Goal: Navigation & Orientation: Understand site structure

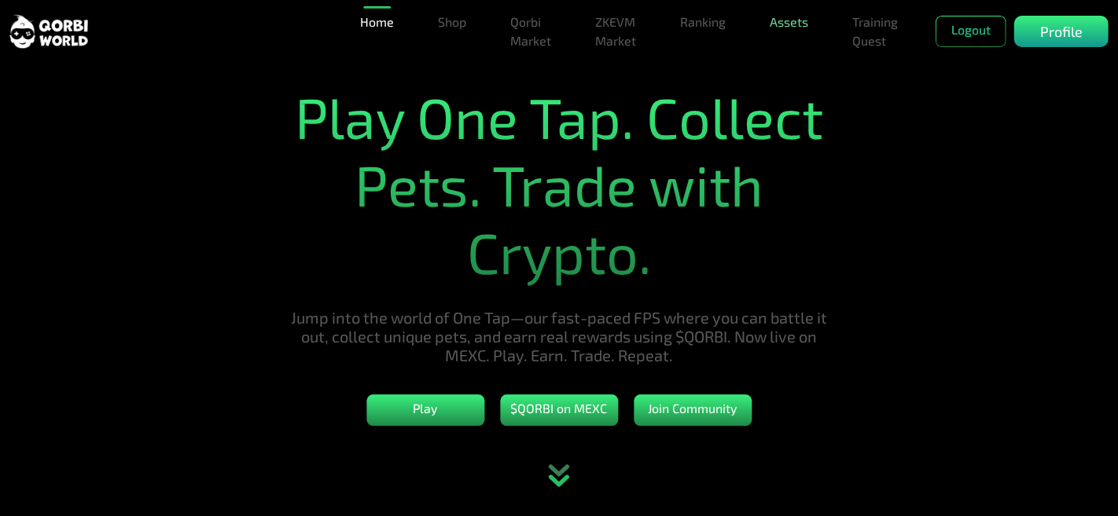
click at [795, 24] on link "Assets" at bounding box center [788, 21] width 51 height 31
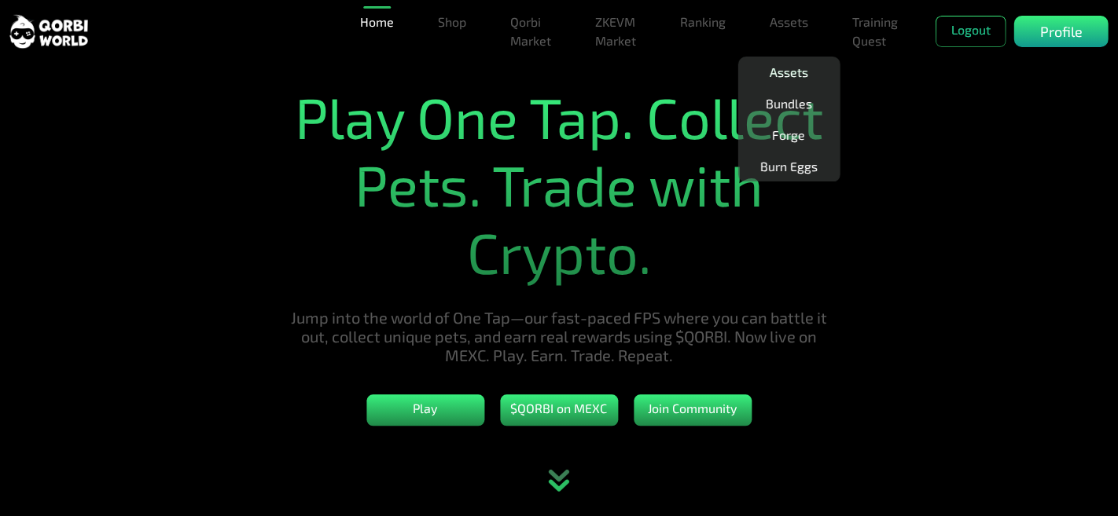
click at [784, 71] on link "Assets" at bounding box center [788, 72] width 51 height 31
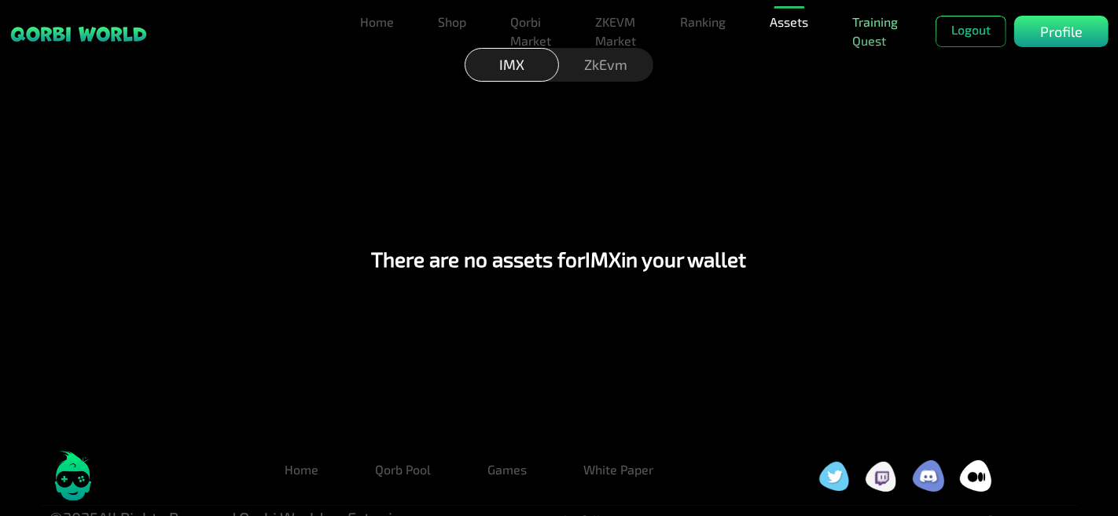
click at [865, 40] on link "Training Quest" at bounding box center [875, 31] width 58 height 50
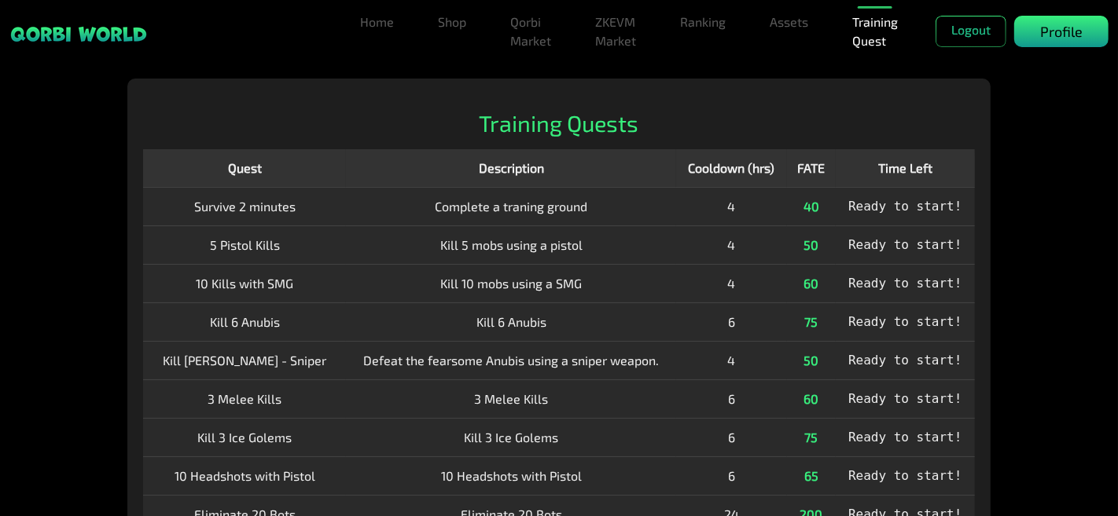
click at [1044, 31] on p "Profile" at bounding box center [1061, 31] width 42 height 21
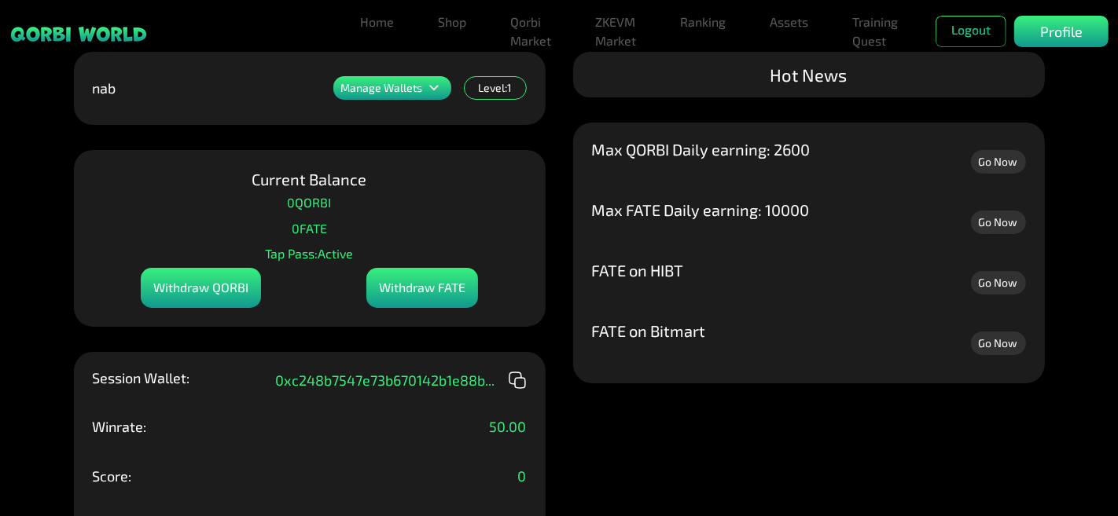
click at [434, 84] on icon at bounding box center [433, 88] width 19 height 19
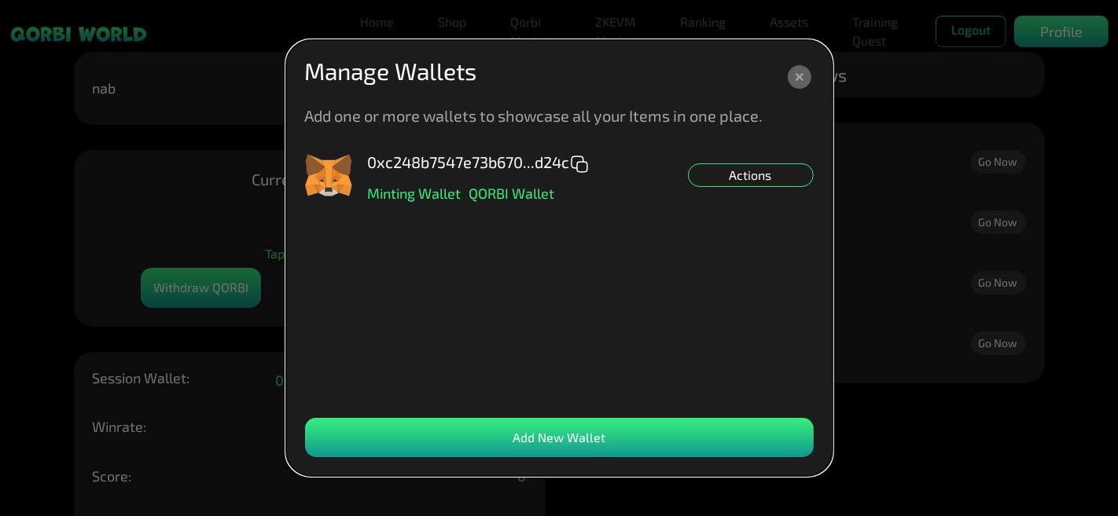
click at [795, 77] on icon at bounding box center [799, 77] width 24 height 24
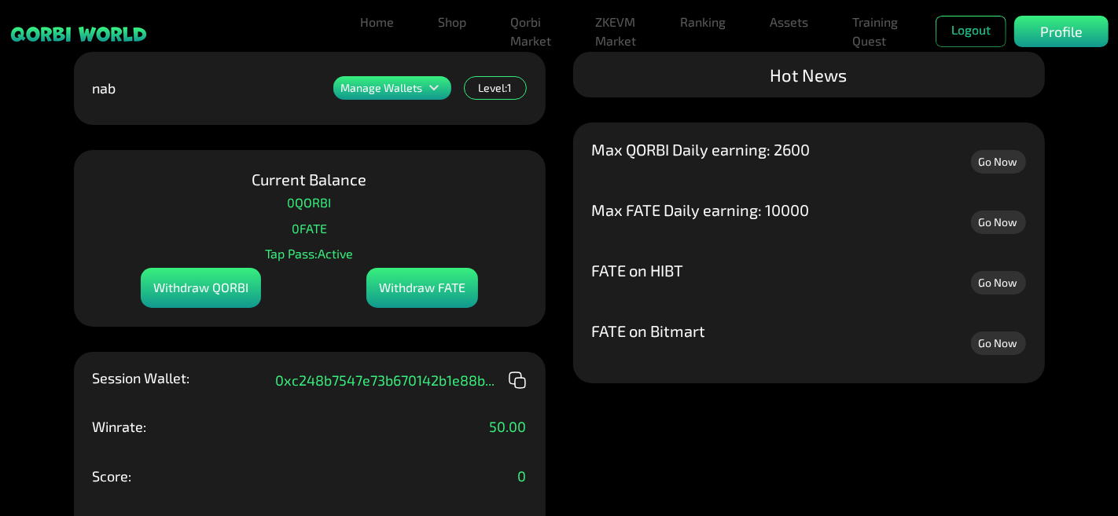
click at [430, 83] on icon at bounding box center [433, 88] width 19 height 19
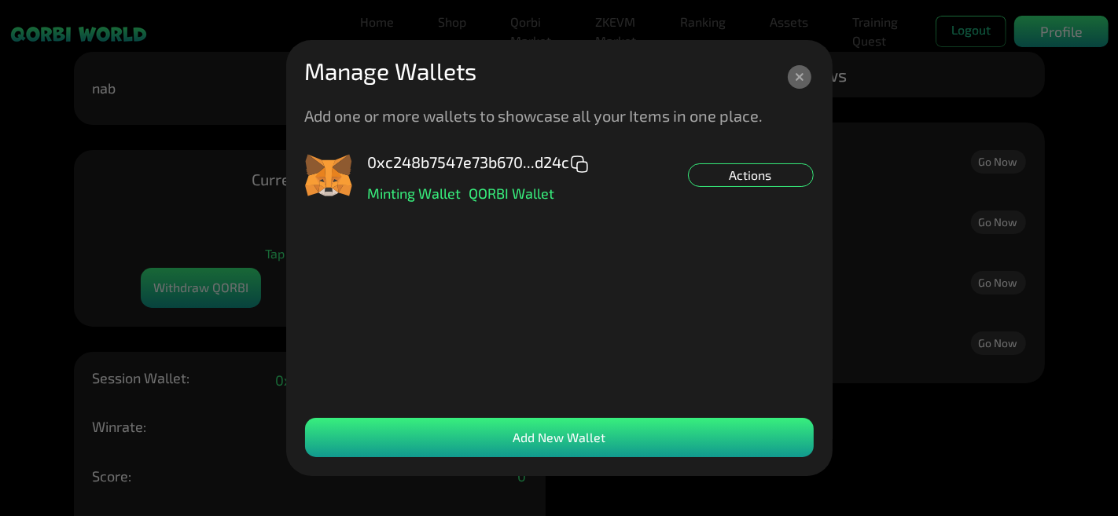
click at [832, 211] on dialog "Manage Wallets Add one or more wallets to showcase all your Items in one place.…" at bounding box center [559, 258] width 546 height 436
click at [762, 176] on div "Actions" at bounding box center [751, 175] width 126 height 24
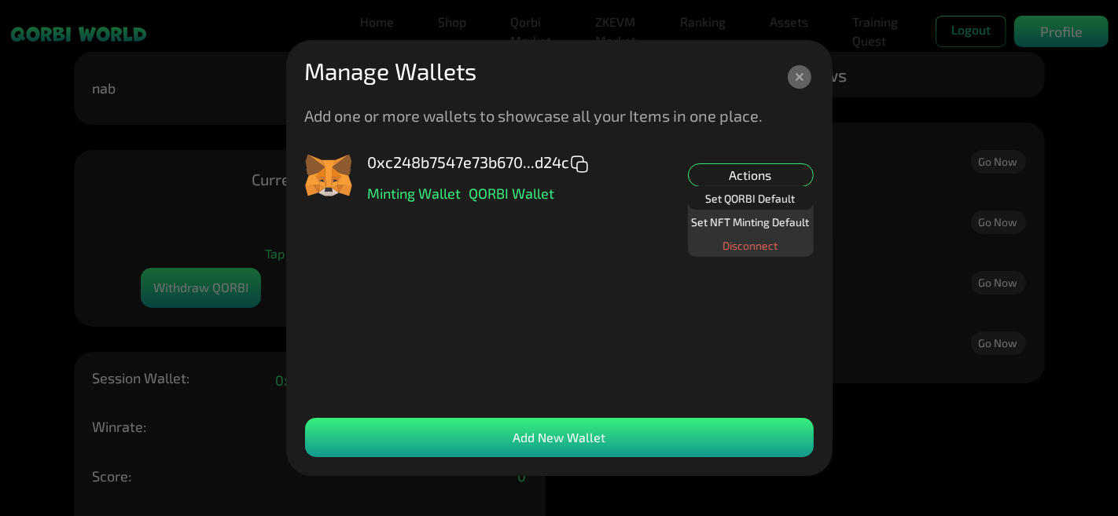
click at [748, 196] on div "Set QORBI Default" at bounding box center [751, 198] width 126 height 24
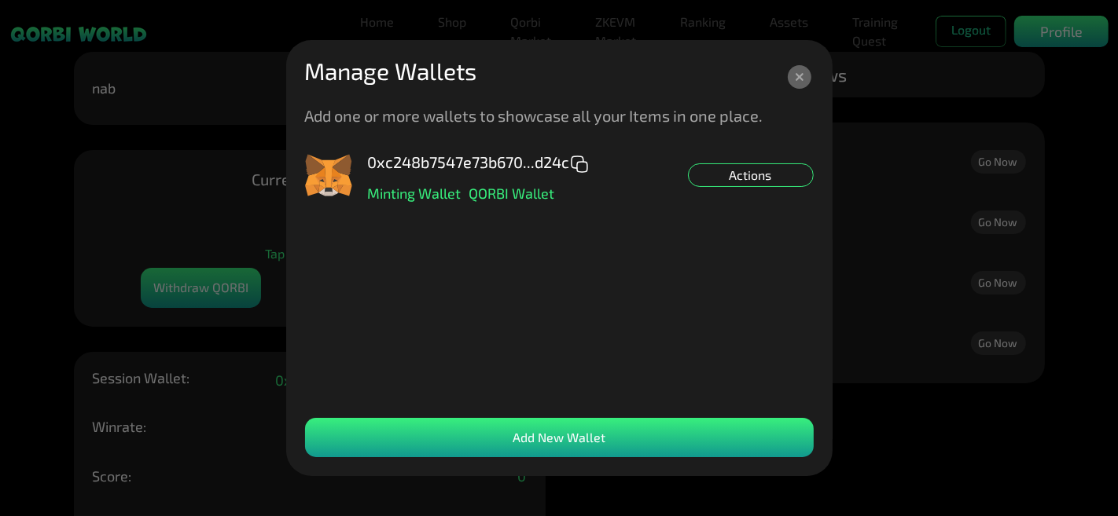
click at [800, 73] on icon at bounding box center [799, 77] width 24 height 24
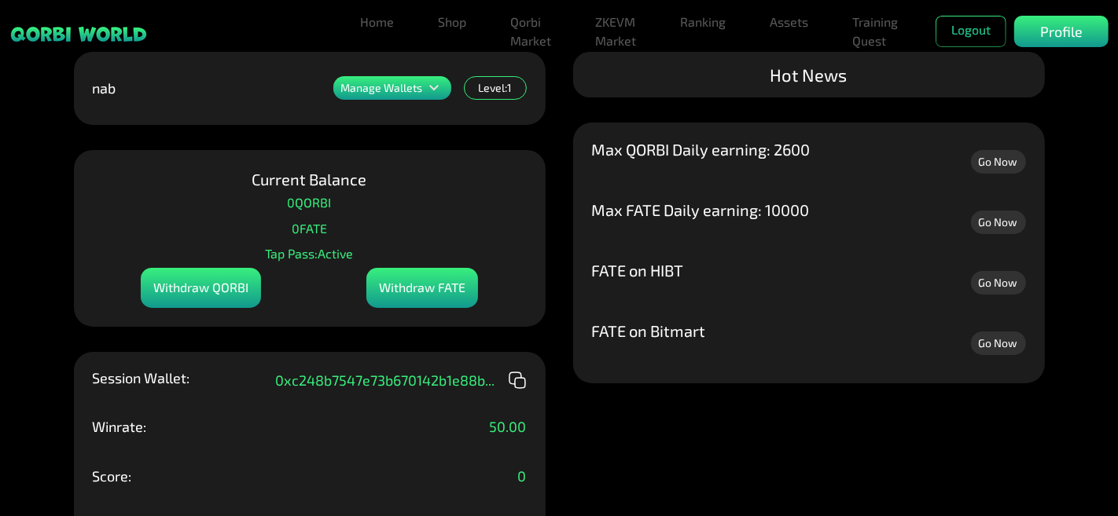
click at [994, 166] on link "Go Now" at bounding box center [998, 162] width 55 height 24
click at [800, 27] on link "Assets" at bounding box center [788, 21] width 51 height 31
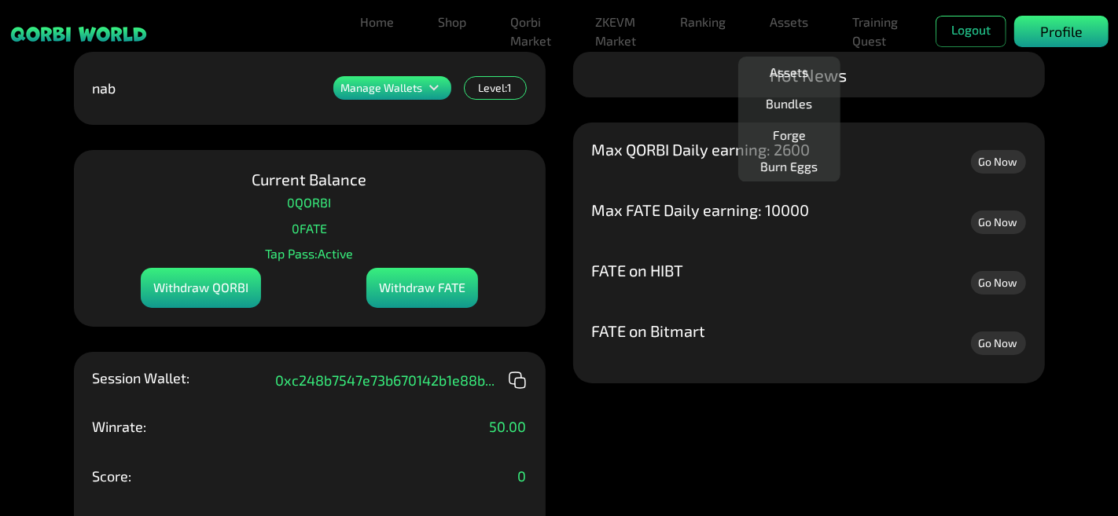
click at [1052, 30] on p "Profile" at bounding box center [1061, 31] width 42 height 21
click at [765, 68] on link "Assets" at bounding box center [788, 72] width 51 height 31
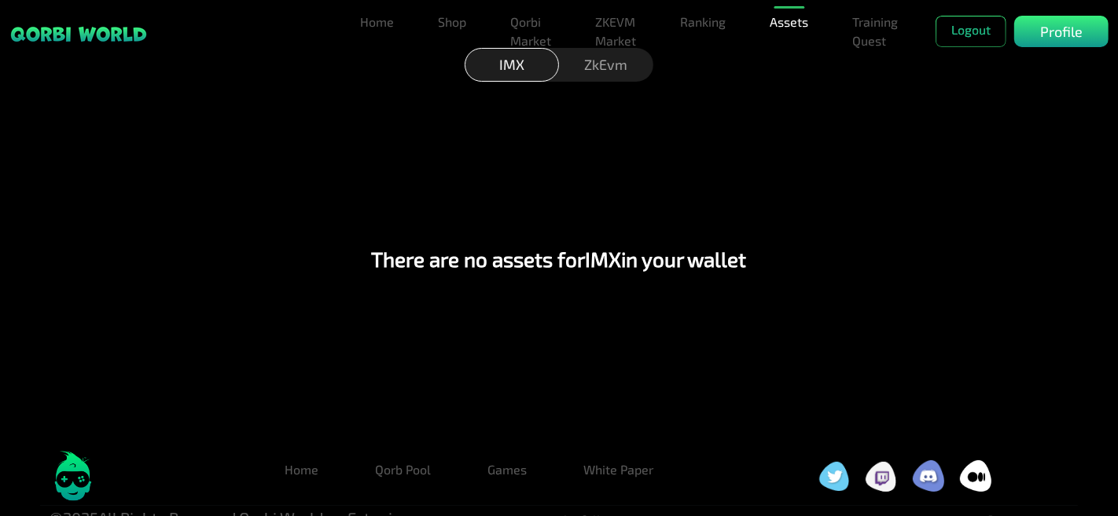
click at [595, 66] on div "ZkEvm" at bounding box center [606, 65] width 94 height 34
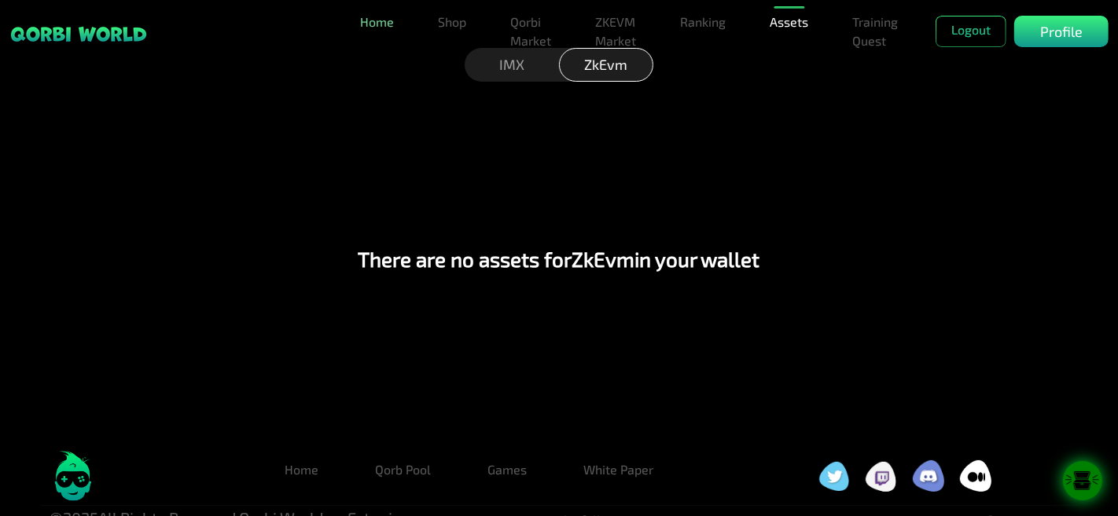
click at [387, 21] on link "Home" at bounding box center [377, 21] width 46 height 31
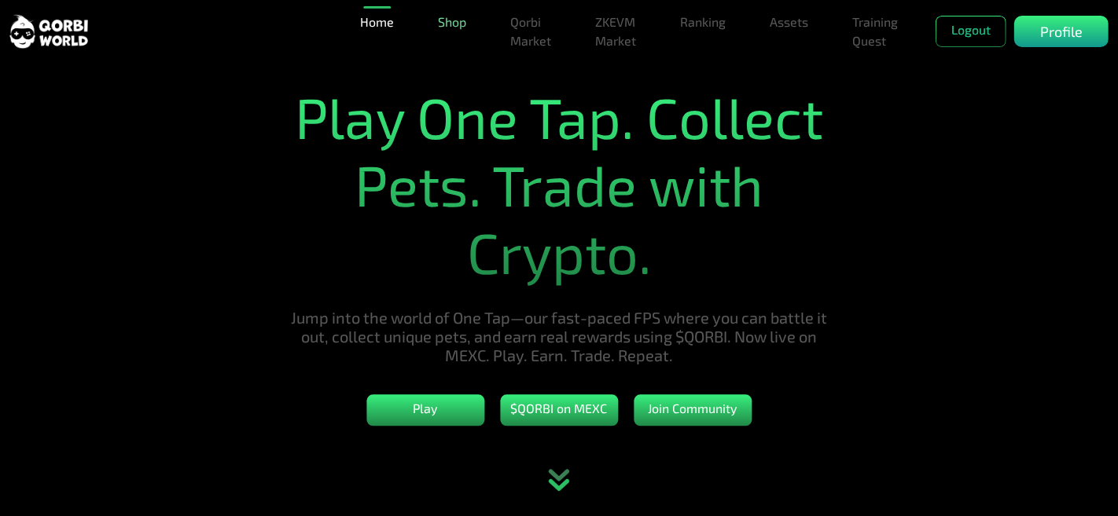
click at [450, 24] on link "Shop" at bounding box center [451, 21] width 41 height 31
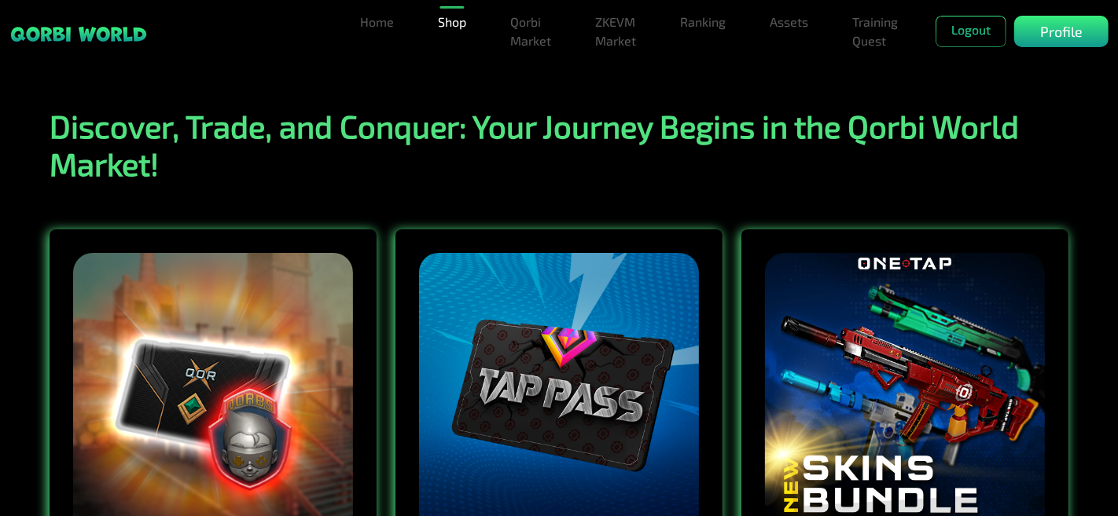
scroll to position [262, 0]
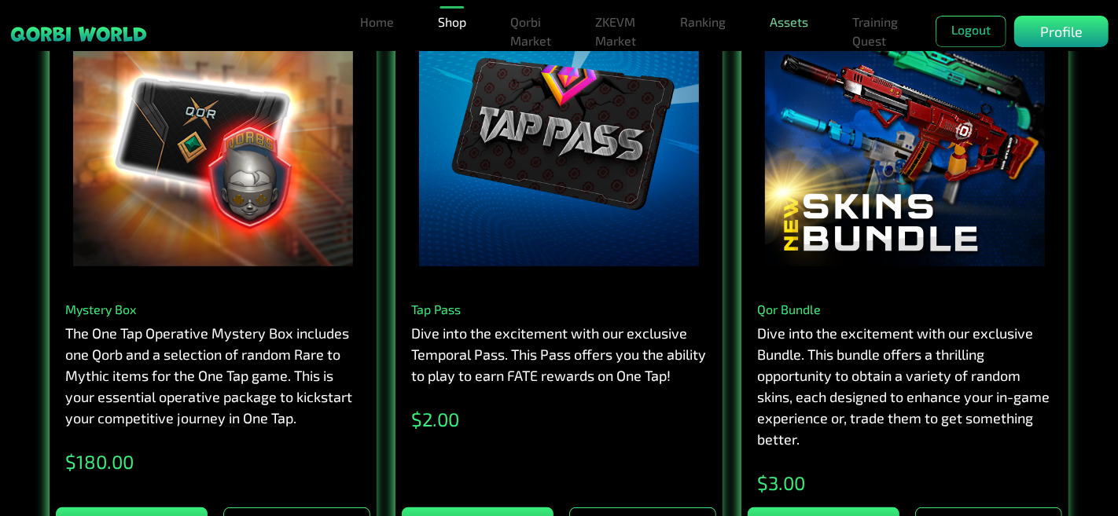
click at [795, 30] on link "Assets" at bounding box center [788, 21] width 51 height 31
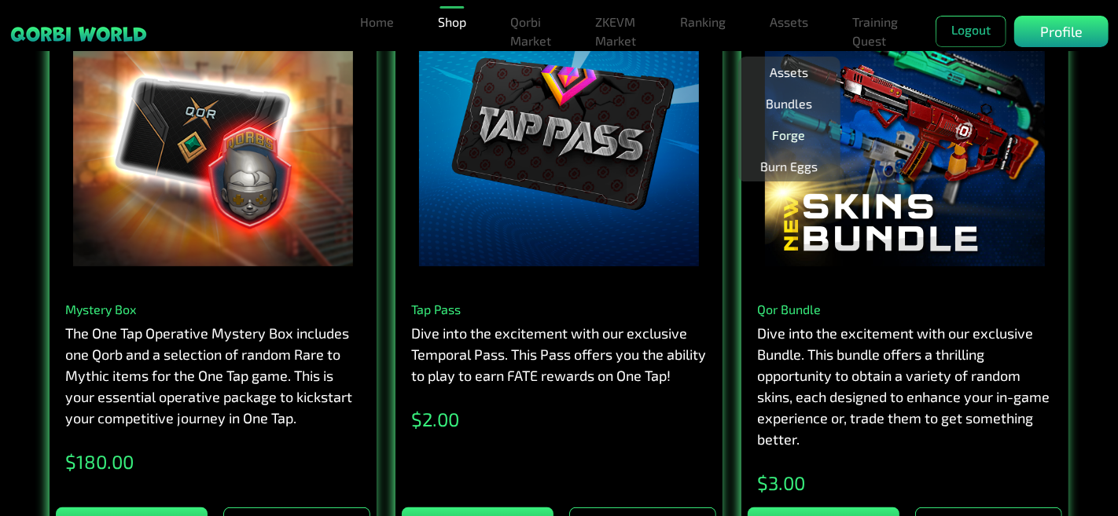
click at [792, 138] on link "Forge" at bounding box center [789, 134] width 46 height 31
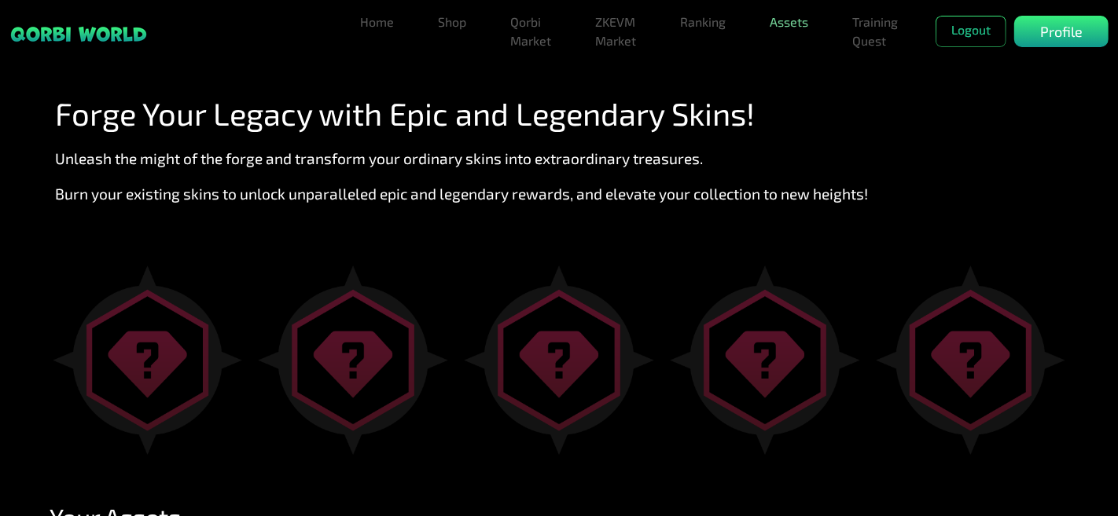
click at [790, 26] on link "Assets" at bounding box center [788, 21] width 51 height 31
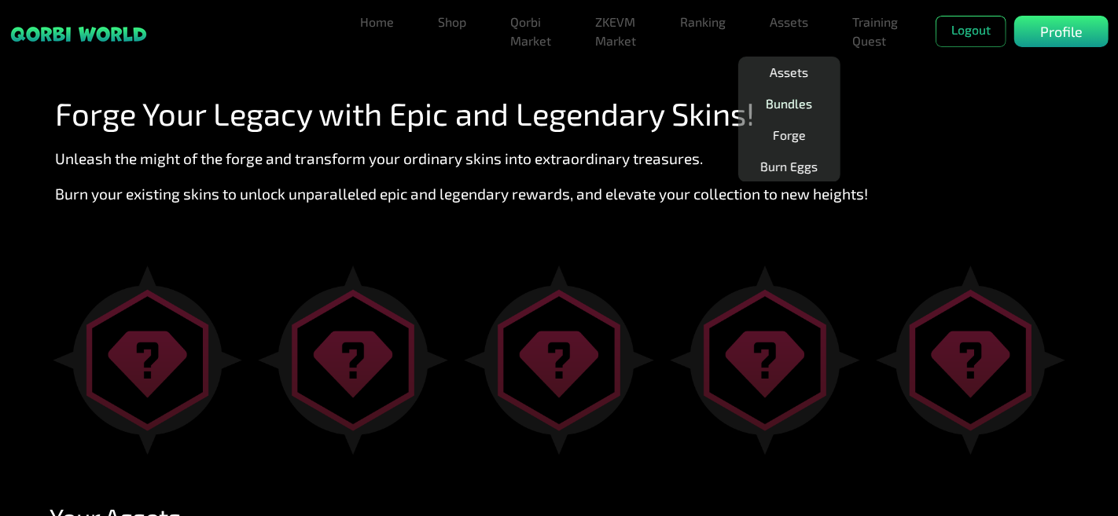
click at [789, 100] on link "Bundles" at bounding box center [788, 103] width 59 height 31
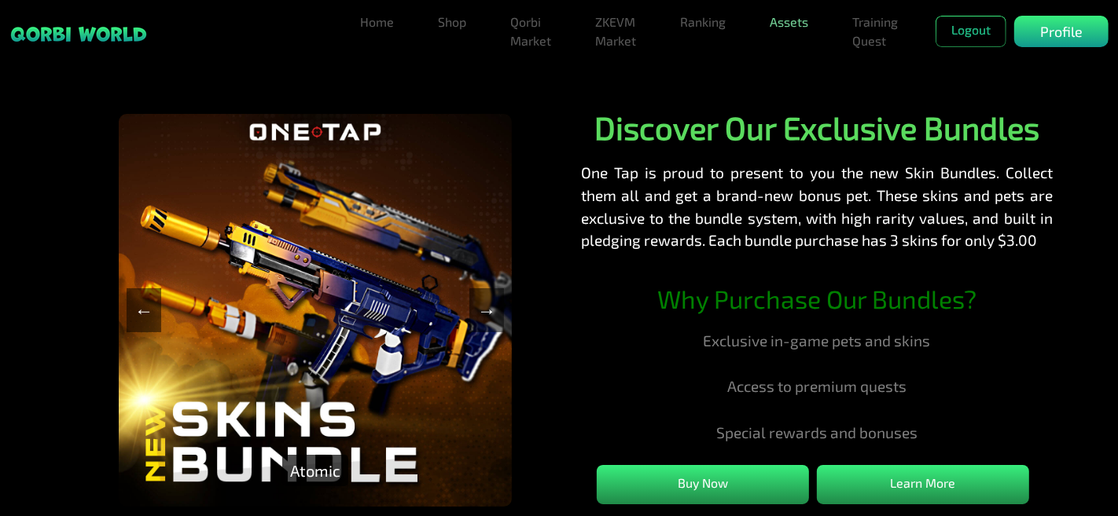
click at [789, 26] on link "Assets" at bounding box center [788, 21] width 51 height 31
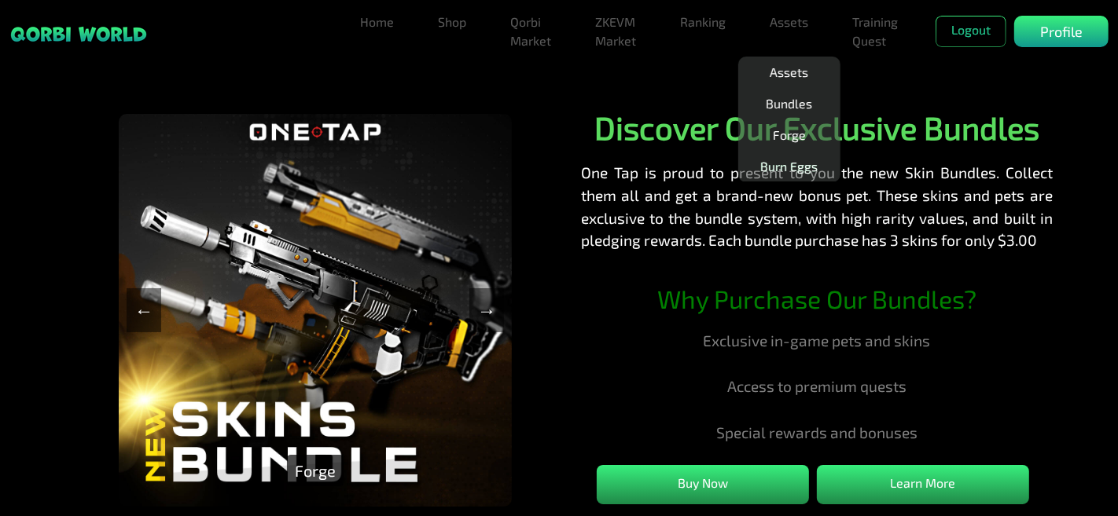
click at [778, 163] on link "Burn Eggs" at bounding box center [789, 166] width 70 height 31
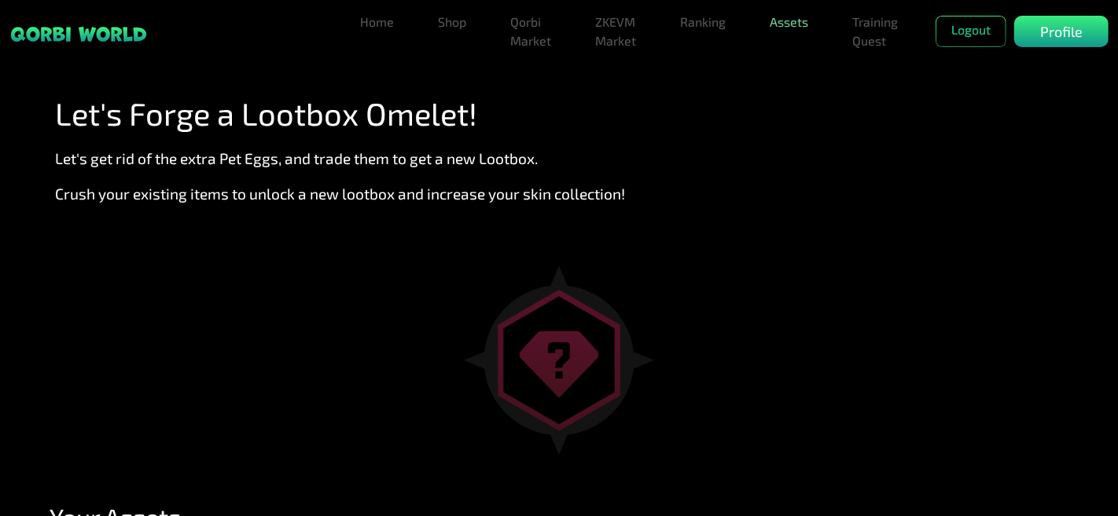
click at [781, 32] on link "Assets" at bounding box center [788, 21] width 51 height 31
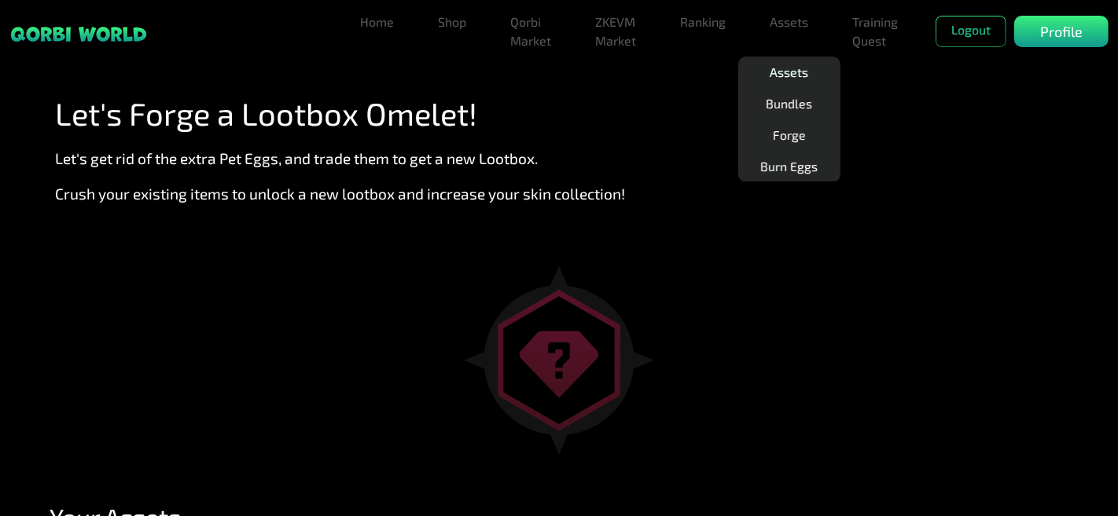
click at [776, 72] on link "Assets" at bounding box center [788, 72] width 51 height 31
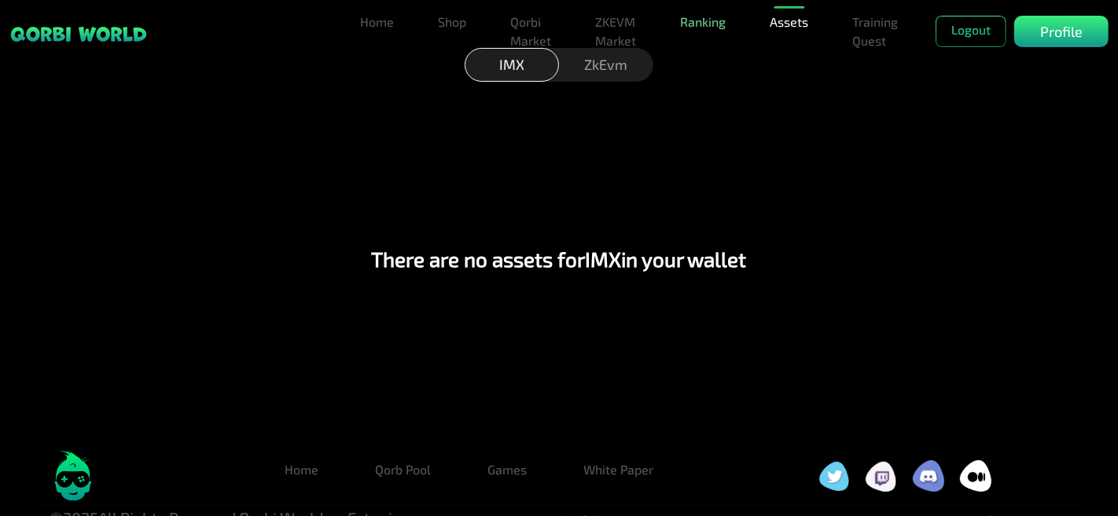
click at [712, 32] on link "Ranking" at bounding box center [703, 21] width 58 height 31
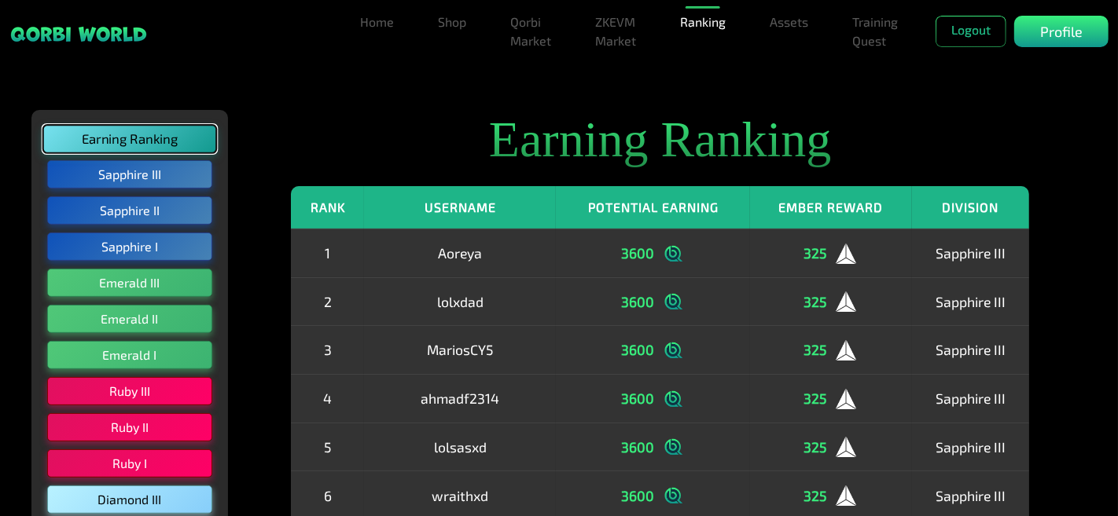
click at [173, 139] on button "Earning Ranking" at bounding box center [130, 139] width 174 height 28
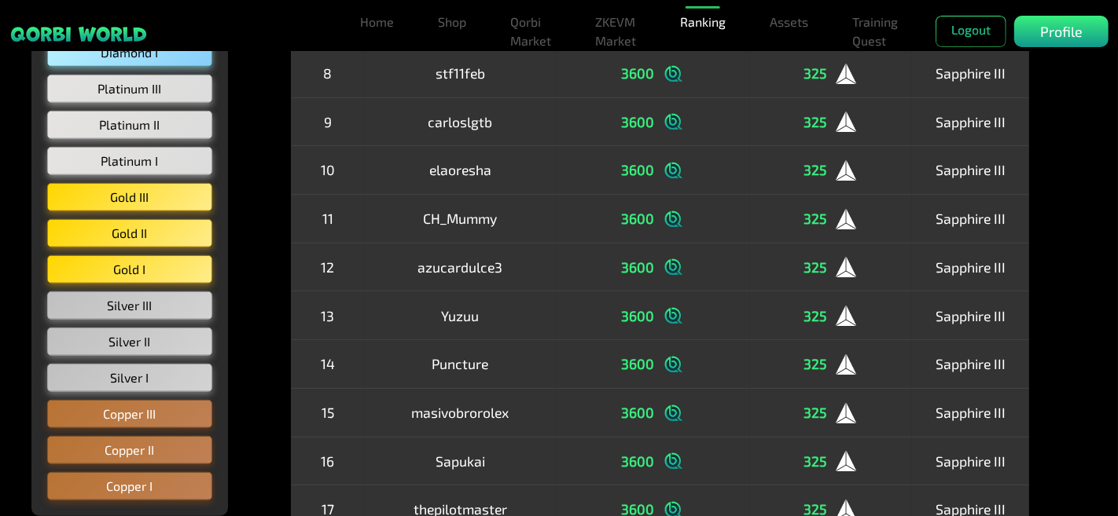
scroll to position [523, 0]
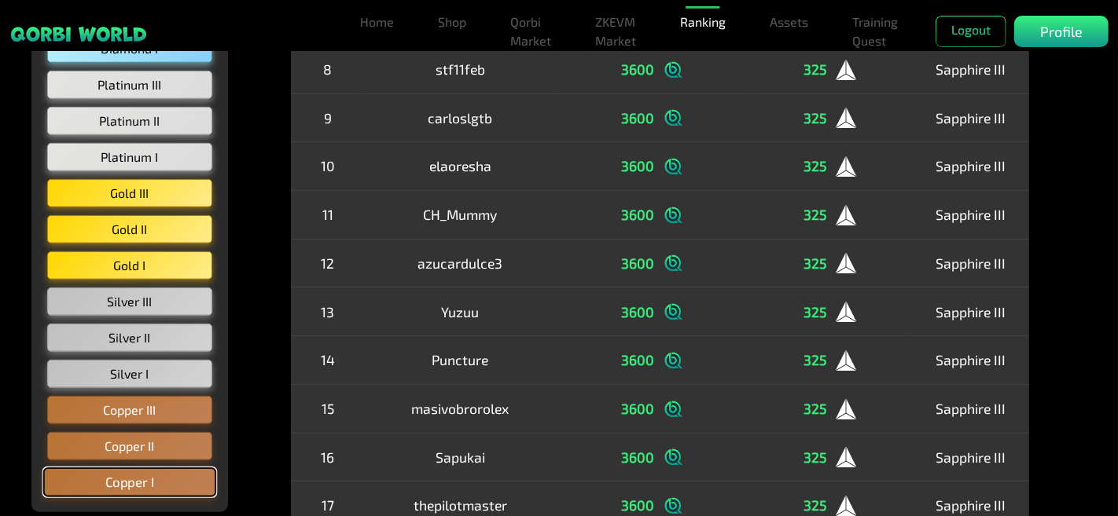
click at [169, 472] on button "Copper I" at bounding box center [130, 483] width 174 height 30
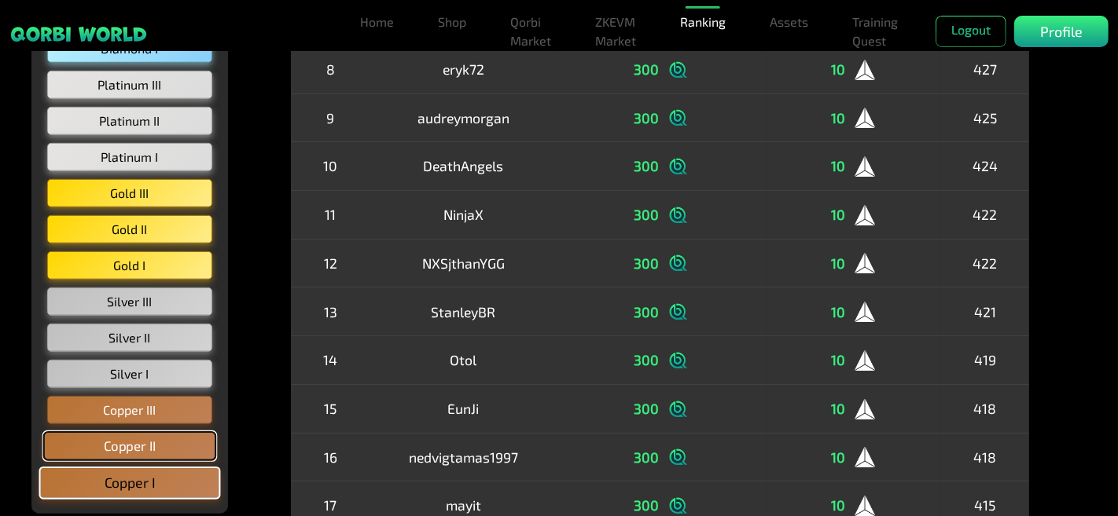
click at [173, 449] on button "Copper II" at bounding box center [130, 446] width 174 height 30
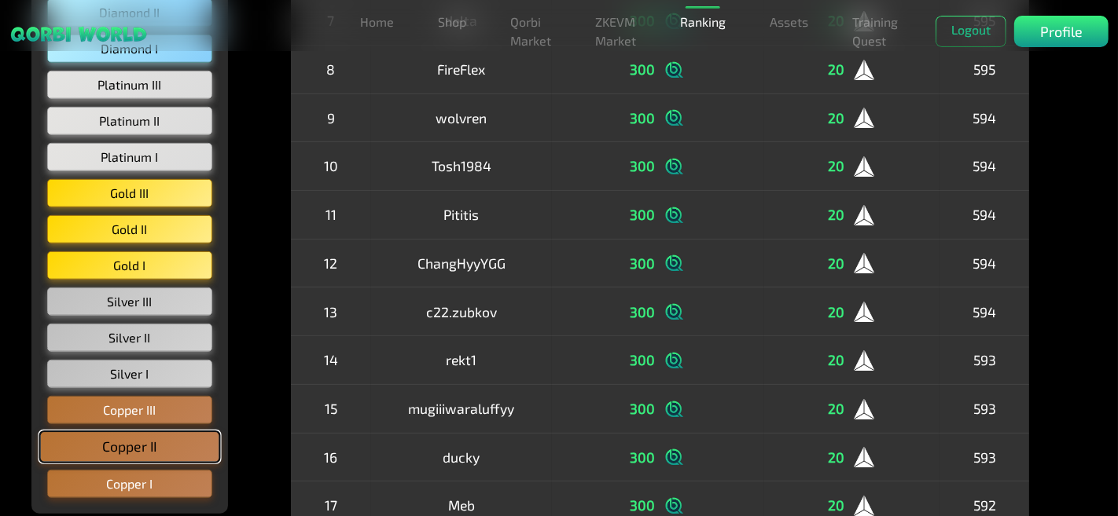
scroll to position [0, 0]
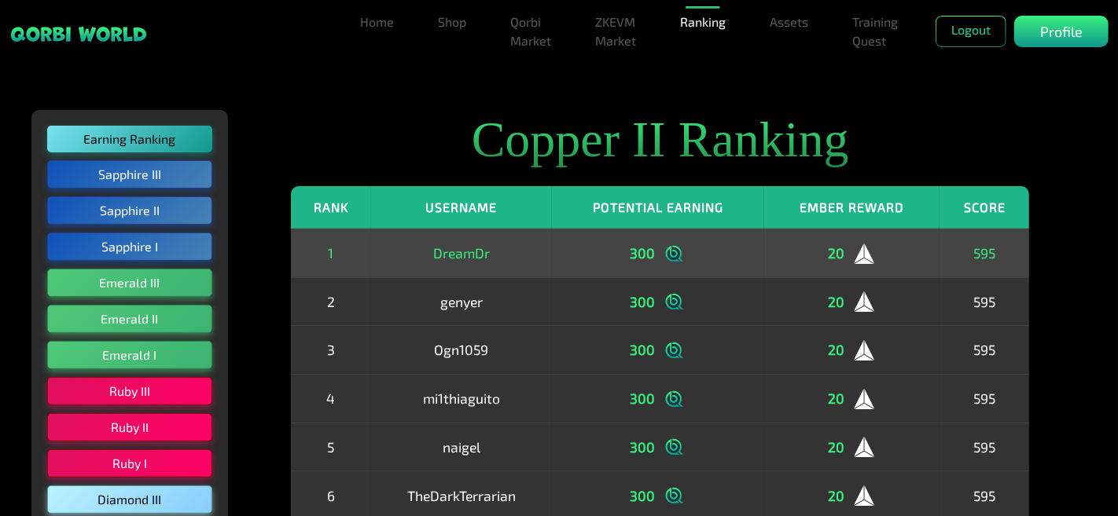
click at [831, 275] on td "20" at bounding box center [852, 253] width 176 height 49
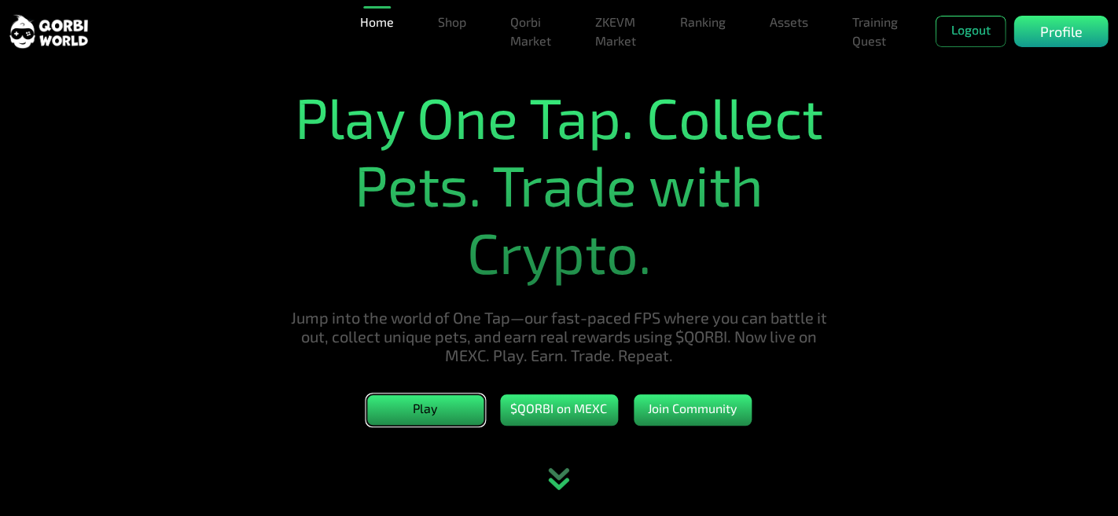
click at [429, 421] on button "Play" at bounding box center [425, 410] width 118 height 31
click at [1052, 37] on p "Profile" at bounding box center [1061, 31] width 42 height 21
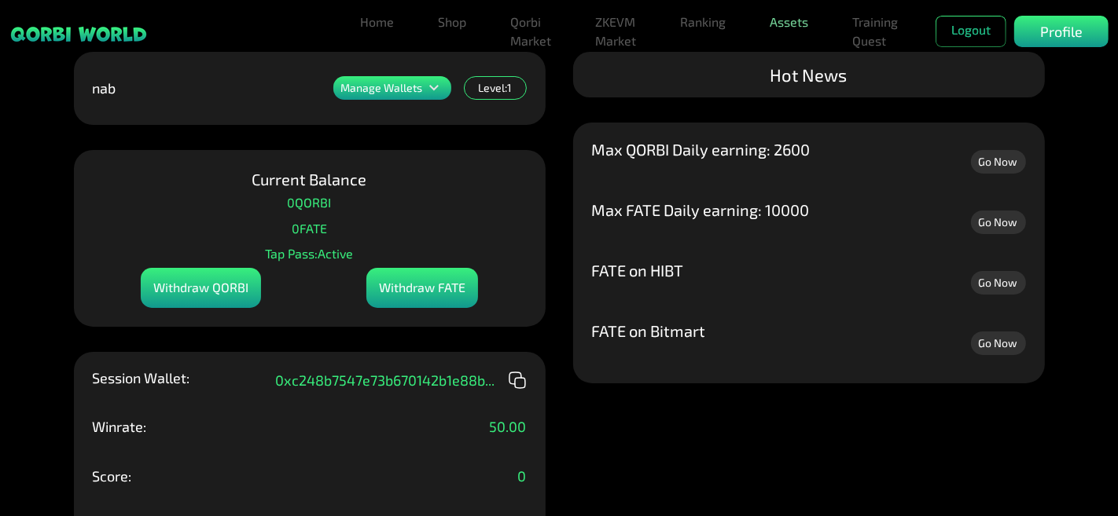
click at [795, 29] on link "Assets" at bounding box center [788, 21] width 51 height 31
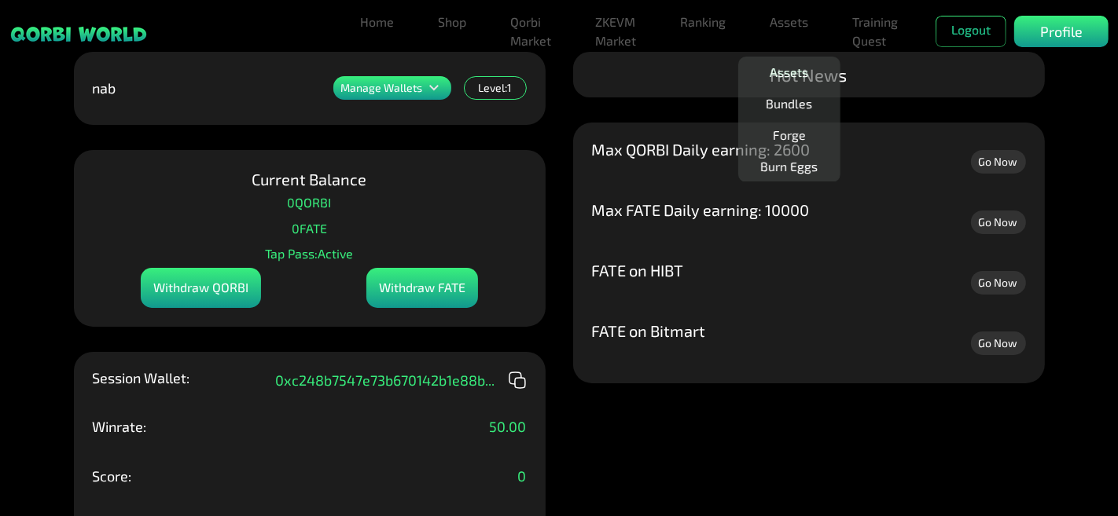
click at [797, 74] on link "Assets" at bounding box center [788, 72] width 51 height 31
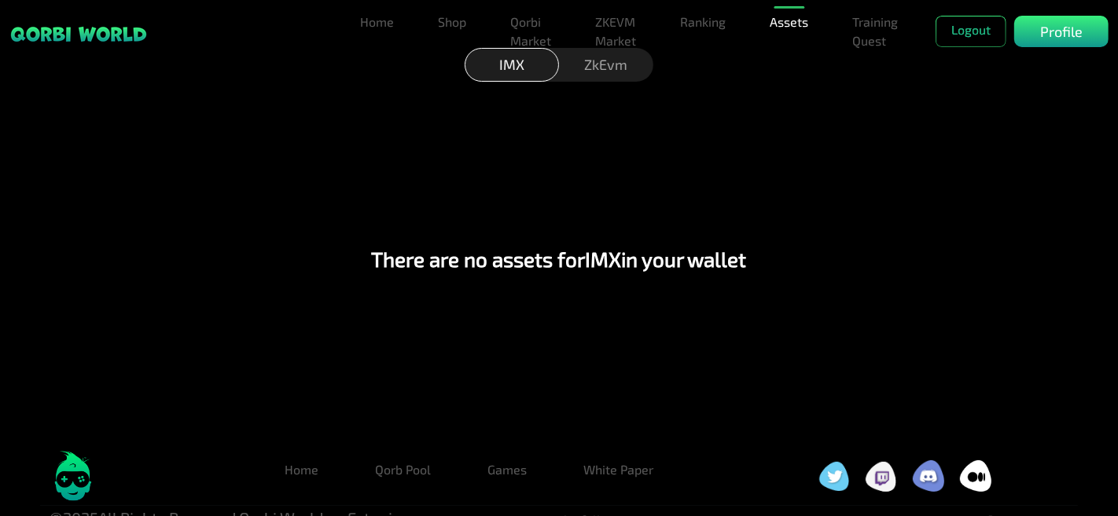
click at [619, 72] on div "ZkEvm" at bounding box center [606, 65] width 94 height 34
